Goal: Transaction & Acquisition: Purchase product/service

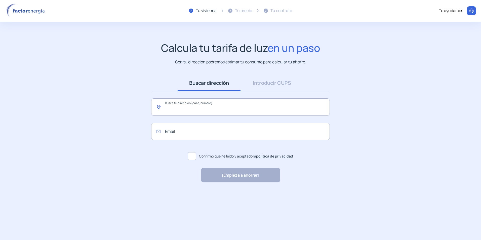
click at [186, 111] on input "text" at bounding box center [240, 106] width 179 height 17
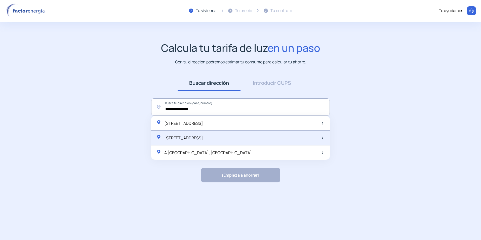
click at [187, 141] on span "[STREET_ADDRESS]" at bounding box center [183, 138] width 39 height 6
type input "**********"
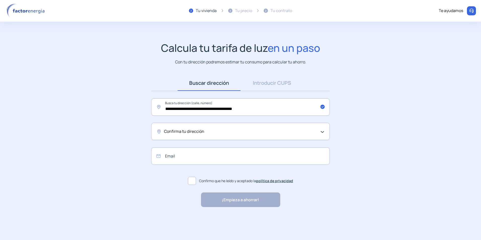
click at [186, 134] on span "Confirma tu dirección" at bounding box center [184, 131] width 40 height 7
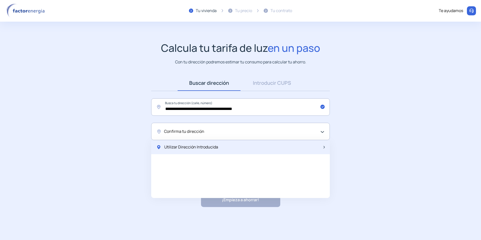
click at [189, 145] on span "Utilizar Dirección Introducida" at bounding box center [191, 147] width 54 height 7
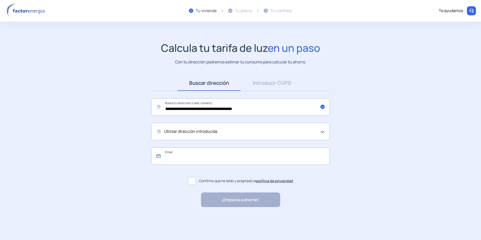
click at [191, 156] on input "email" at bounding box center [240, 155] width 179 height 17
type input "**********"
click at [198, 184] on label "Confirmo que he leído y aceptado la política de privacidad" at bounding box center [240, 181] width 179 height 12
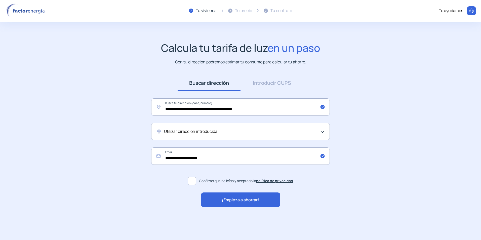
click at [213, 203] on div "¡Empieza a ahorrar!" at bounding box center [240, 200] width 79 height 15
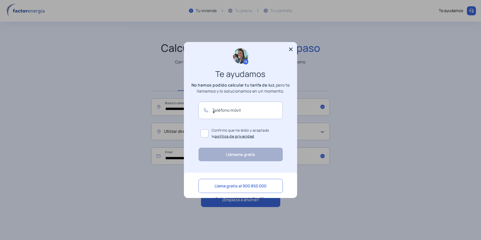
click at [290, 50] on icon at bounding box center [291, 50] width 4 height 4
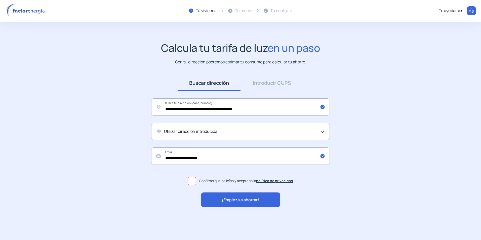
click at [457, 11] on div "Te ayudamos" at bounding box center [451, 11] width 24 height 7
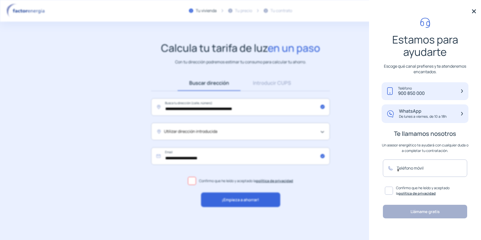
click at [416, 111] on p "WhatsApp" at bounding box center [423, 111] width 48 height 6
